Goal: Find specific page/section: Find specific page/section

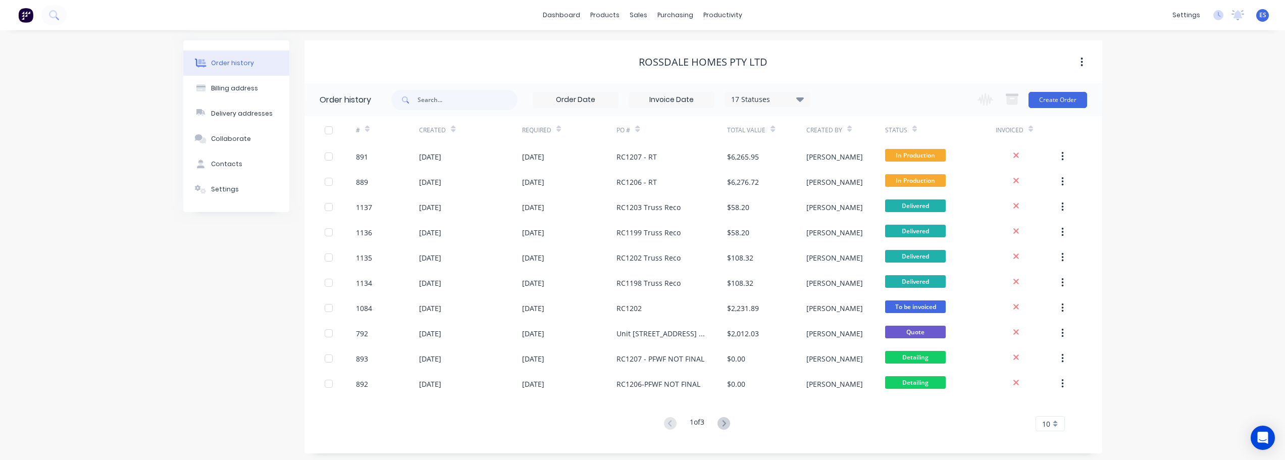
scroll to position [4, 0]
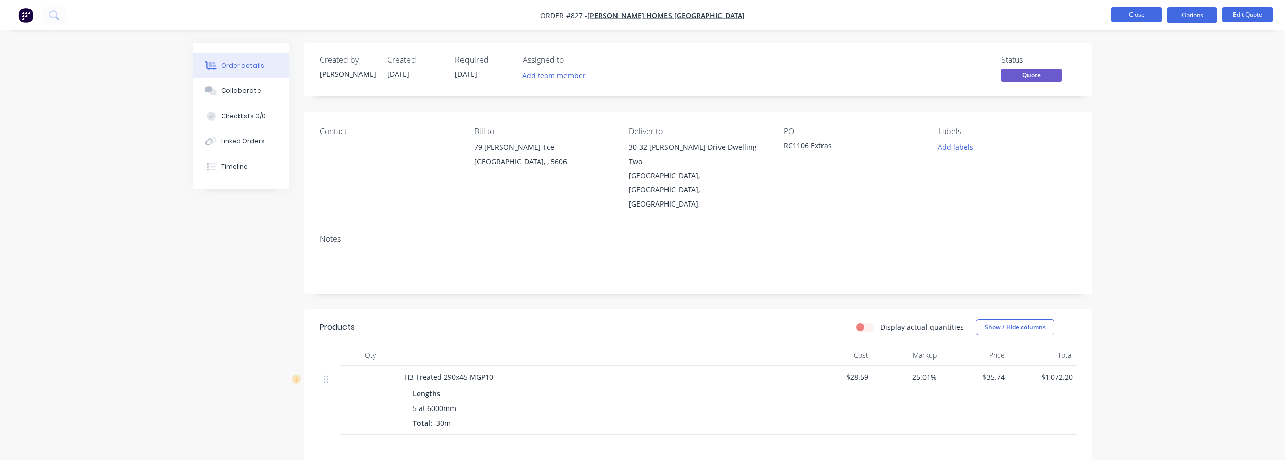
click at [1129, 14] on button "Close" at bounding box center [1136, 14] width 50 height 15
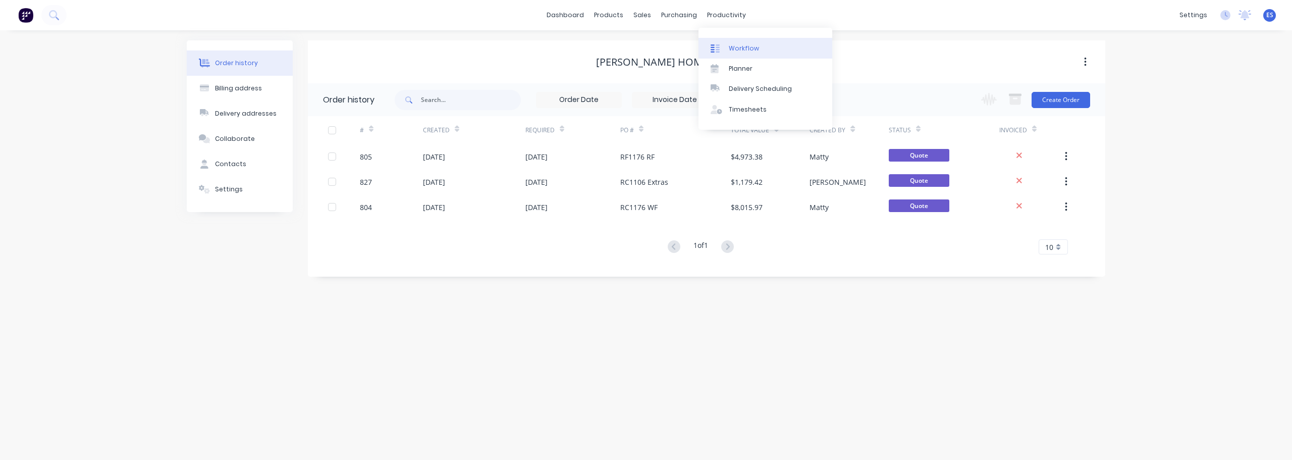
click at [730, 45] on div "Workflow" at bounding box center [744, 48] width 30 height 9
